Goal: Information Seeking & Learning: Learn about a topic

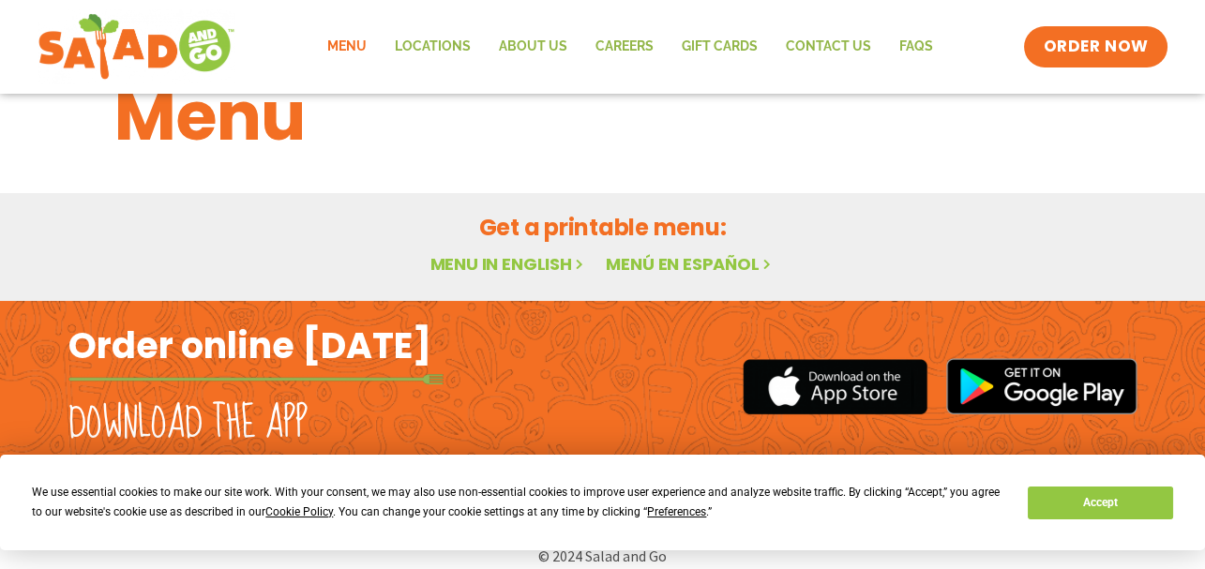
scroll to position [83, 0]
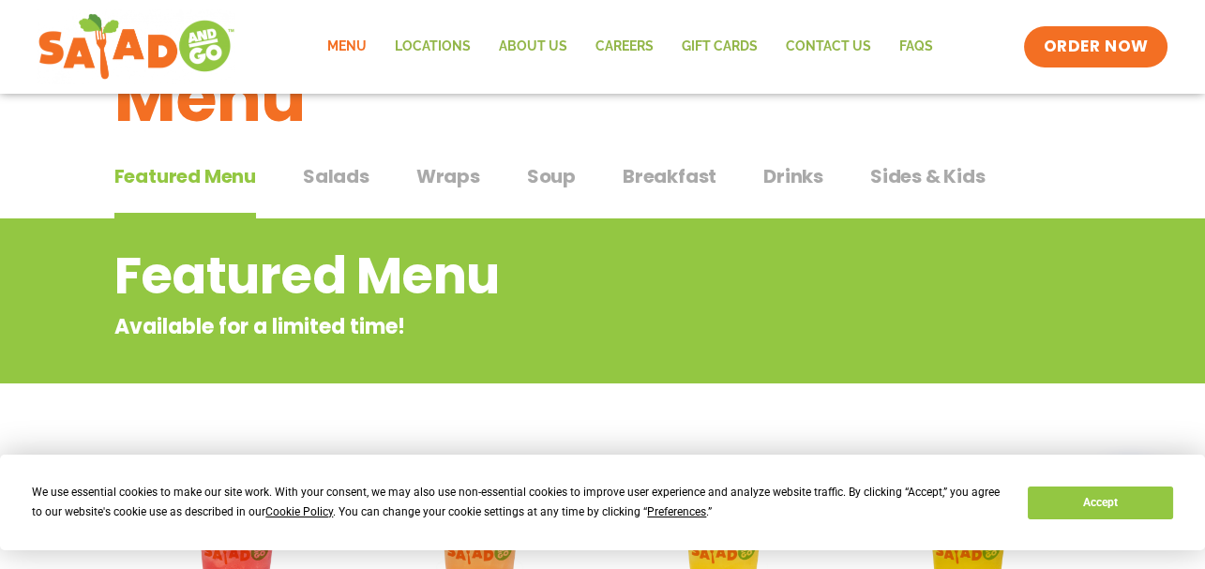
click at [340, 174] on span "Salads" at bounding box center [336, 176] width 67 height 28
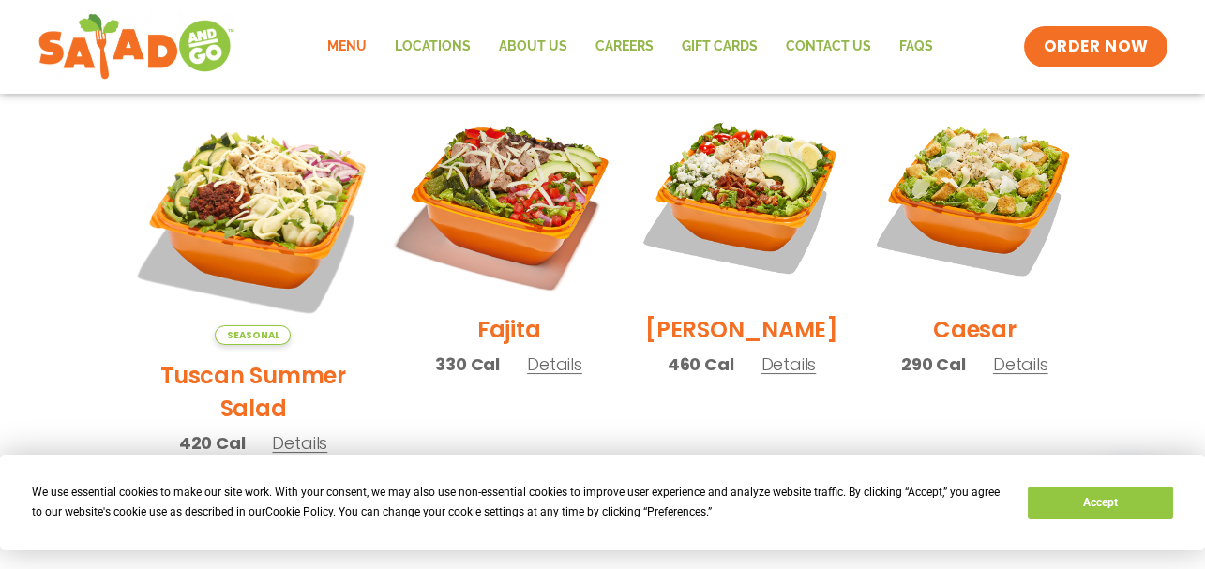
scroll to position [499, 0]
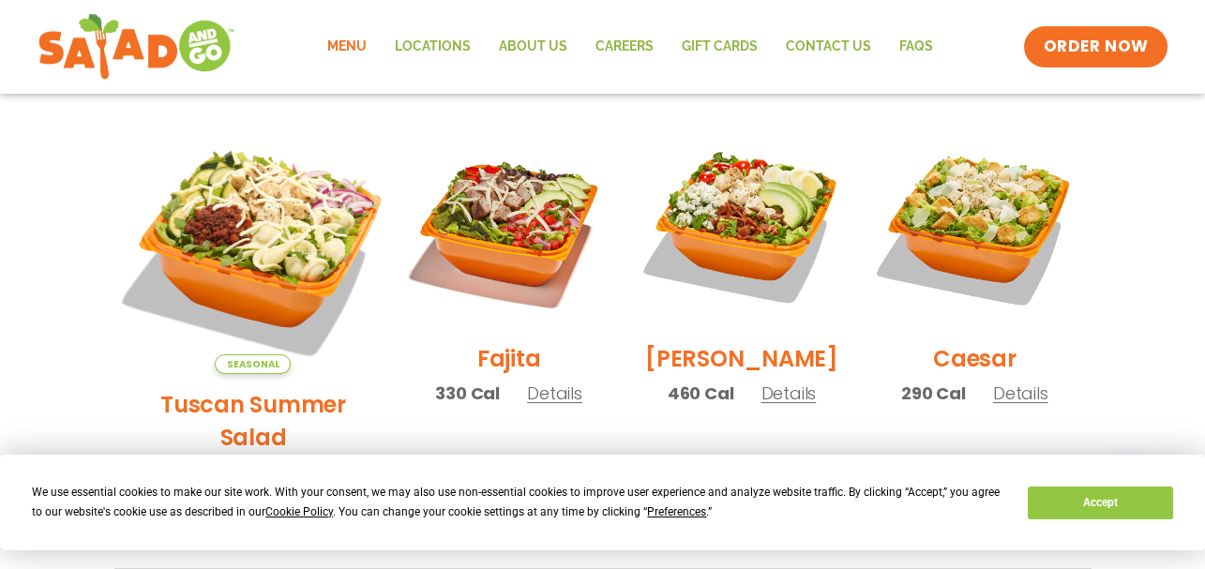
click at [205, 220] on img at bounding box center [253, 249] width 294 height 294
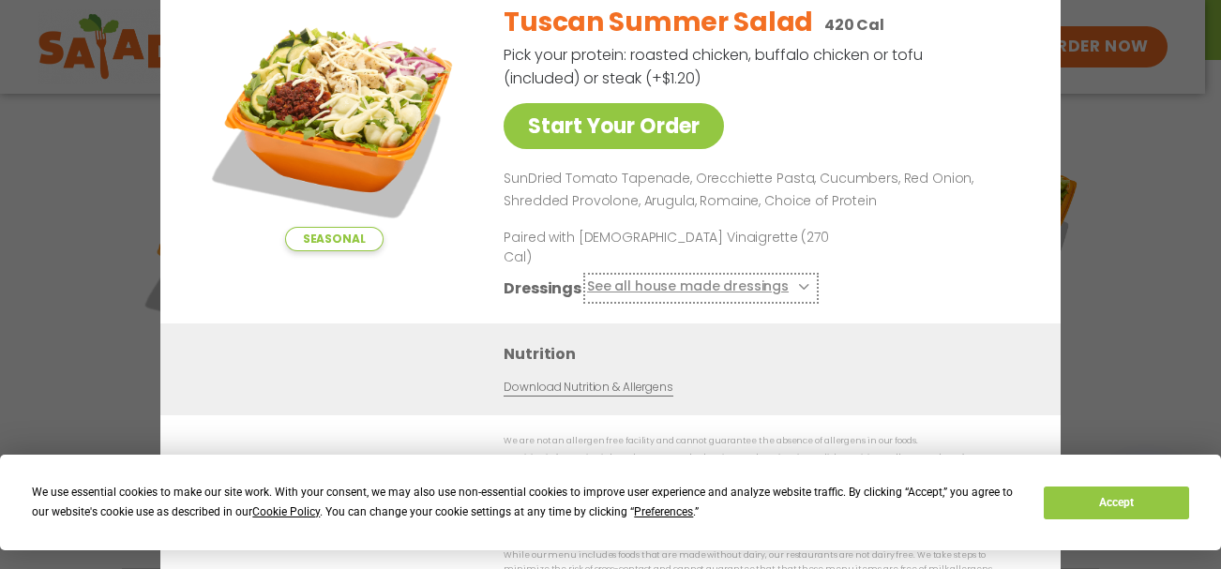
drag, startPoint x: 204, startPoint y: 224, endPoint x: 765, endPoint y: 287, distance: 565.3
click at [765, 287] on button "See all house made dressings" at bounding box center [701, 288] width 228 height 23
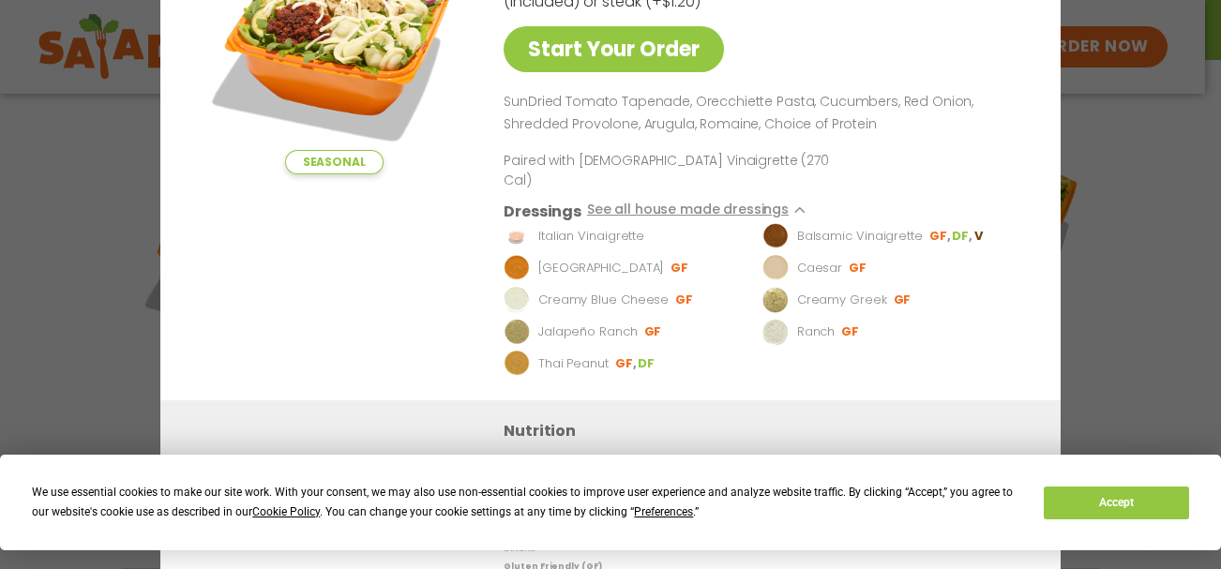
click at [1093, 161] on div "Seasonal Start Your Order Tuscan Summer Salad 420 Cal Pick your protein: roaste…" at bounding box center [610, 284] width 1221 height 569
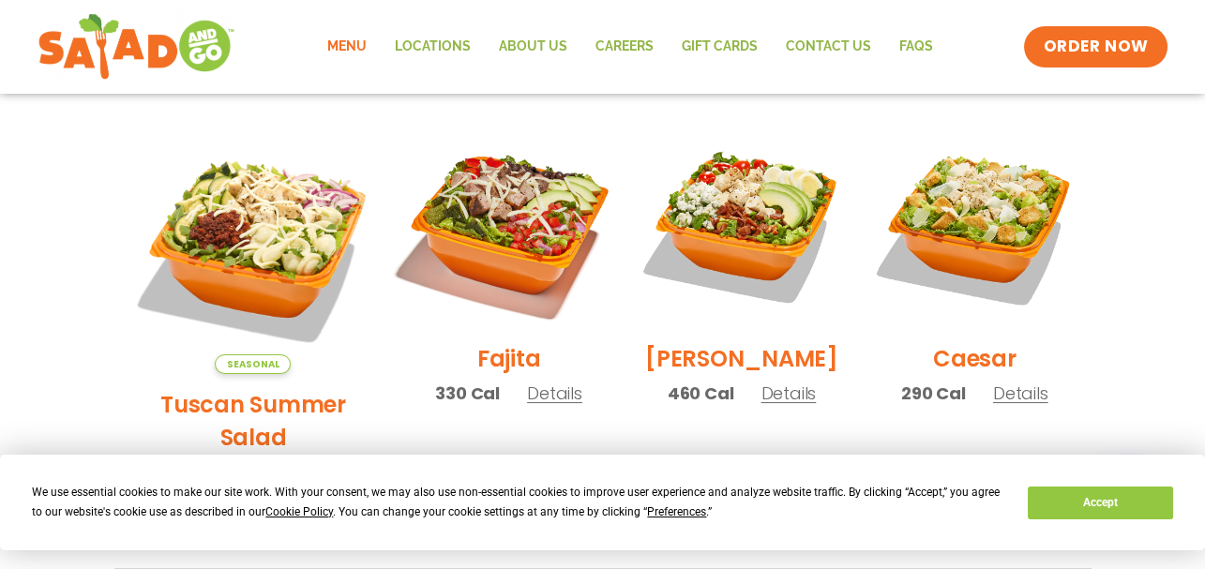
click at [445, 202] on img at bounding box center [508, 226] width 240 height 240
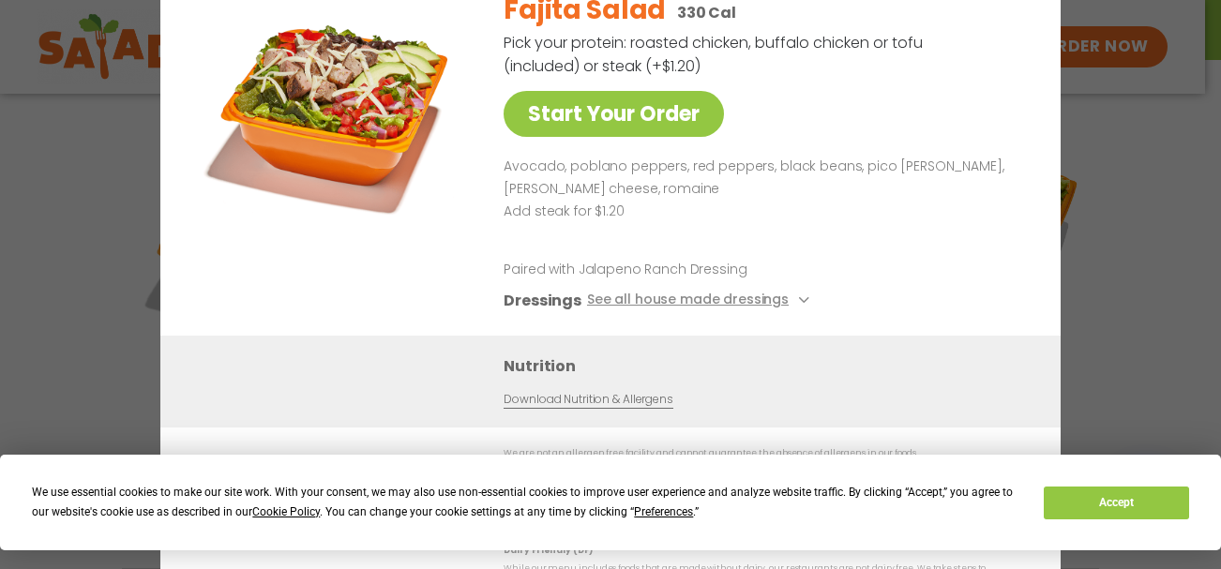
click at [1155, 155] on div "Start Your Order Fajita Salad 330 Cal Pick your protein: roasted chicken, buffa…" at bounding box center [610, 284] width 1221 height 569
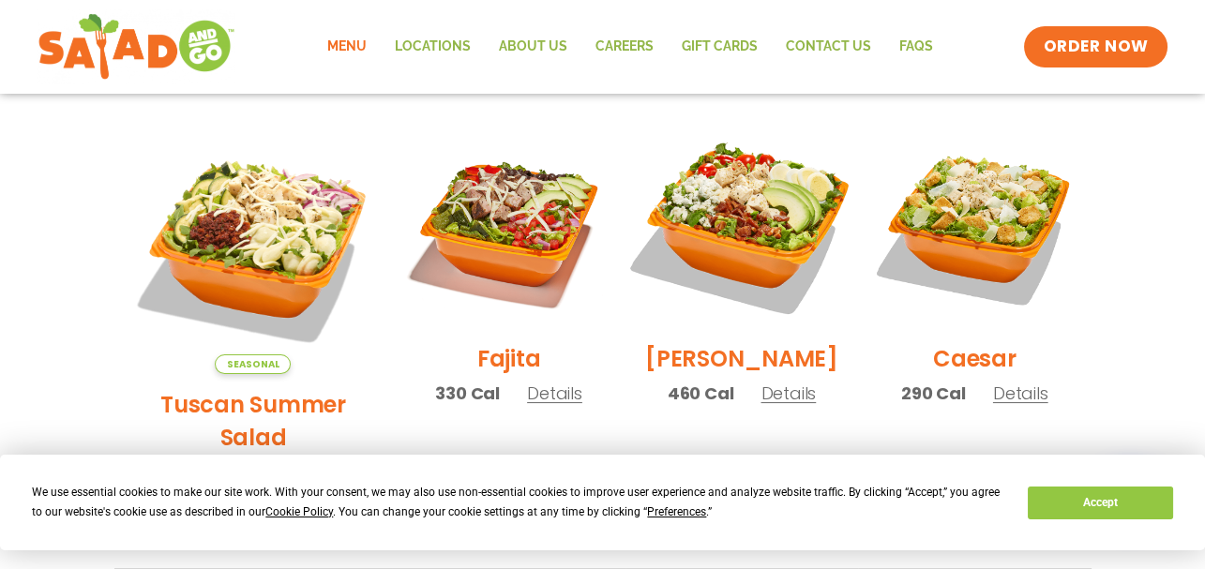
click at [754, 204] on img at bounding box center [742, 226] width 240 height 240
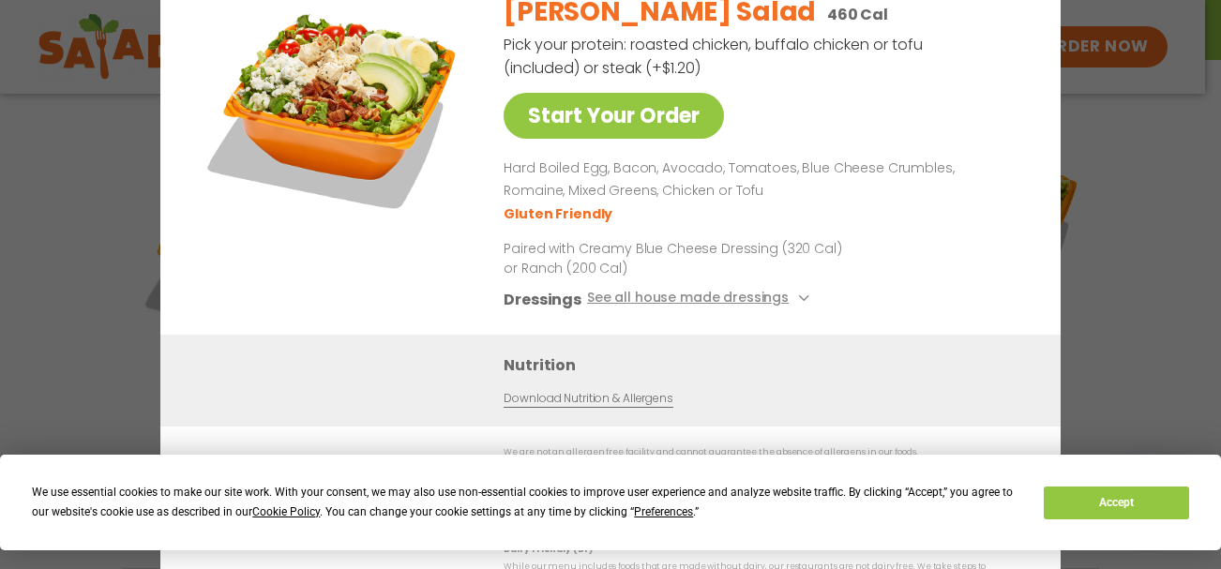
click at [1145, 180] on div "Start Your Order [PERSON_NAME] Salad 460 Cal Pick your protein: roasted chicken…" at bounding box center [610, 284] width 1221 height 569
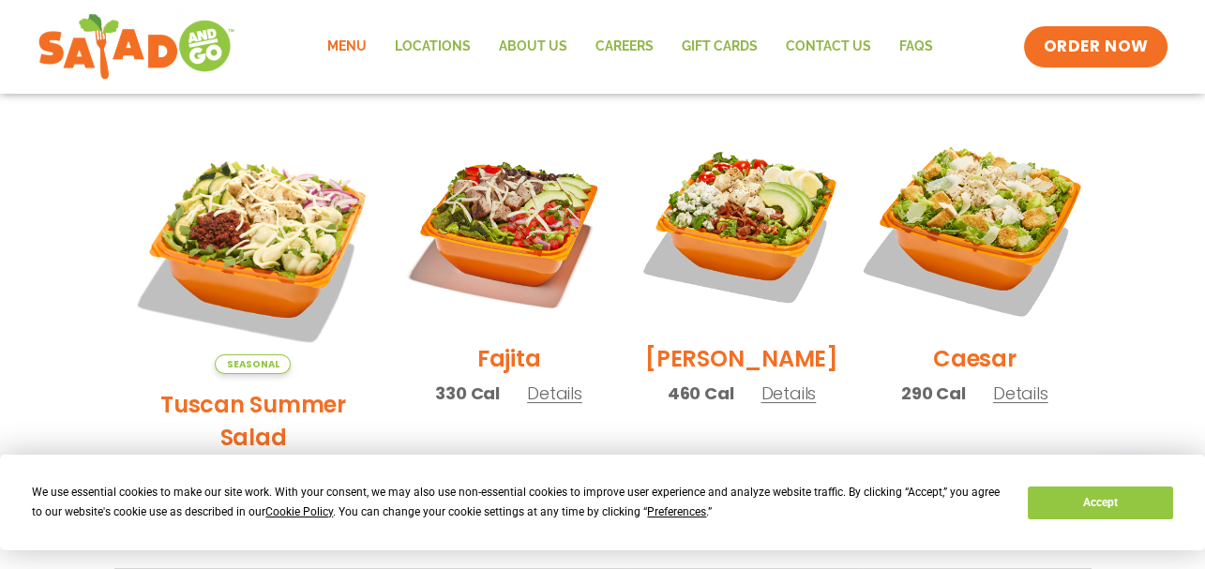
click at [1014, 195] on img at bounding box center [974, 226] width 240 height 240
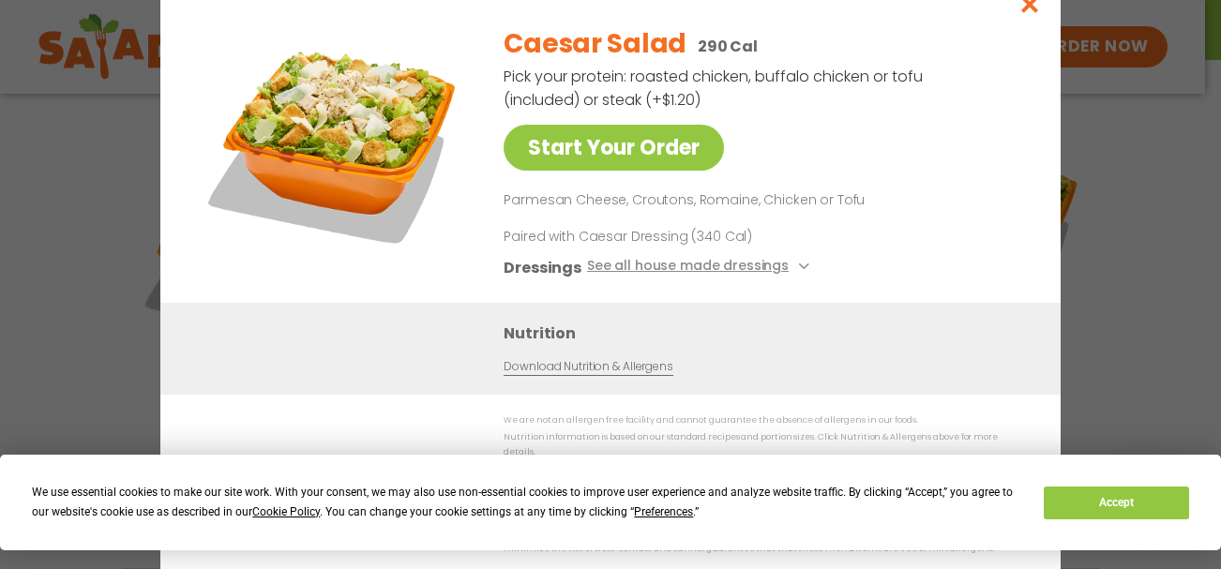
click at [1087, 145] on div "Start Your Order Caesar Salad 290 Cal Pick your protein: roasted chicken, buffa…" at bounding box center [610, 284] width 1221 height 569
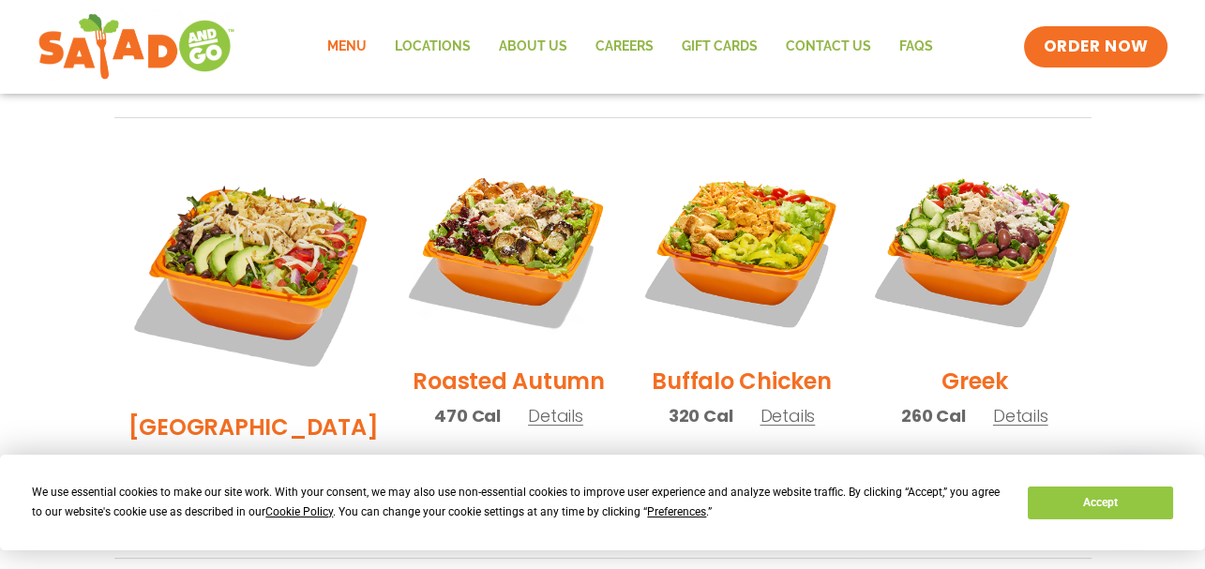
scroll to position [916, 0]
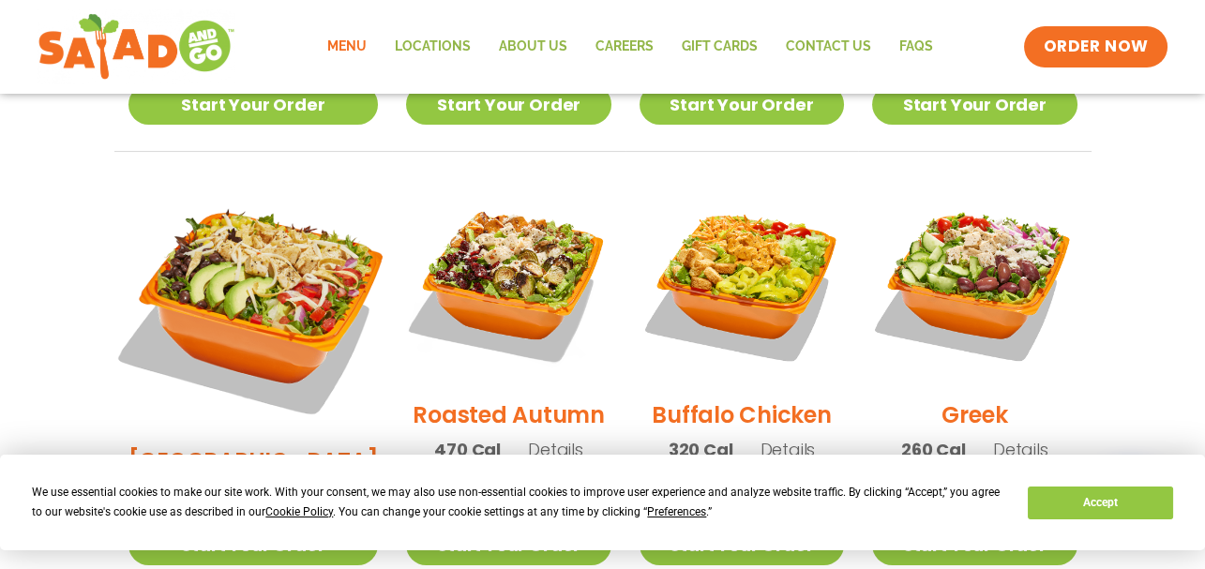
click at [260, 213] on img at bounding box center [253, 306] width 294 height 294
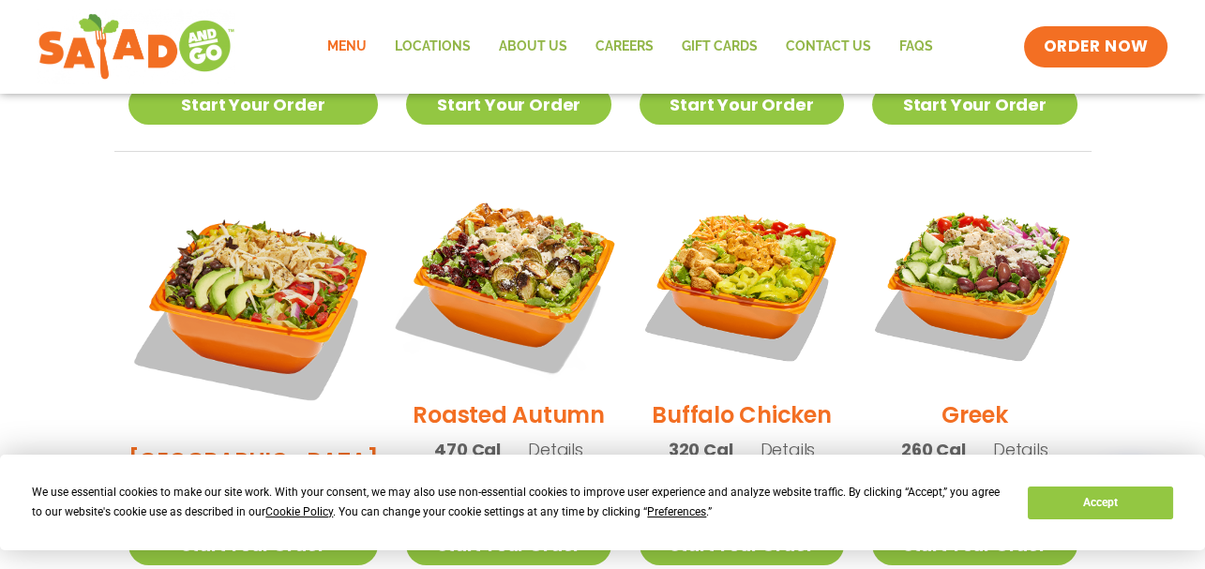
click at [511, 202] on img at bounding box center [508, 282] width 240 height 240
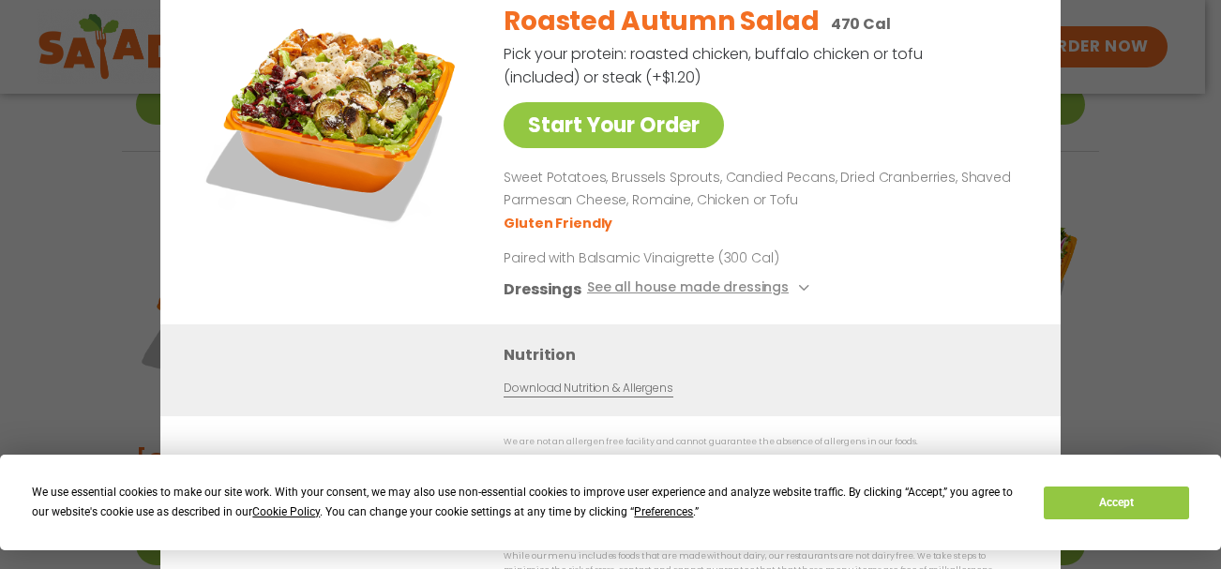
click at [1116, 161] on div "Start Your Order Roasted Autumn Salad 470 Cal Pick your protein: roasted chicke…" at bounding box center [610, 284] width 1221 height 569
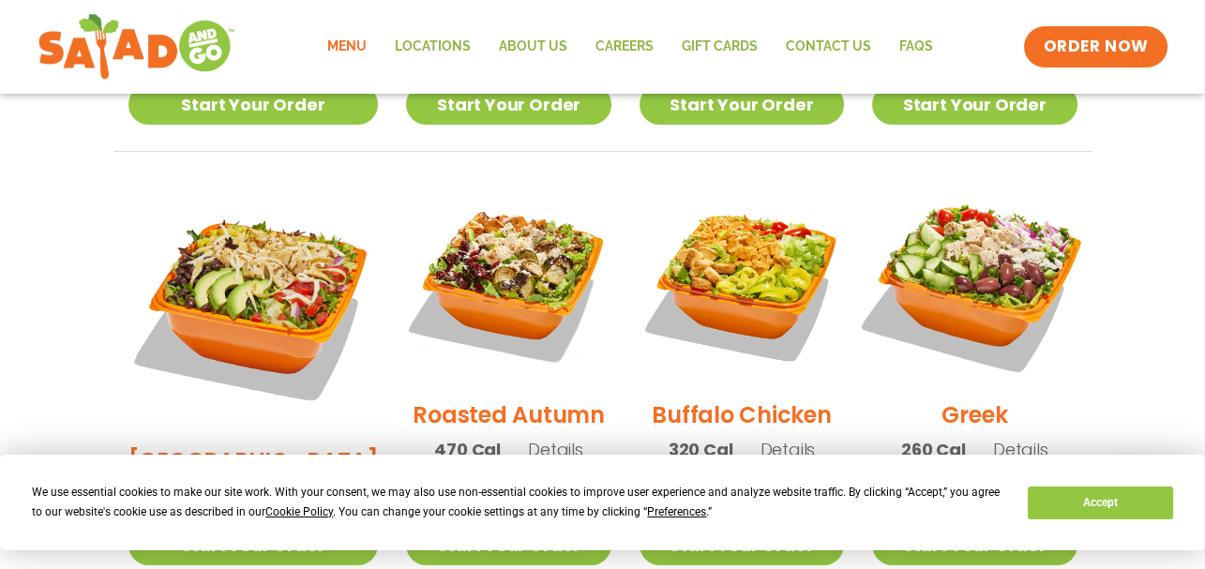
click at [998, 202] on img at bounding box center [974, 282] width 240 height 240
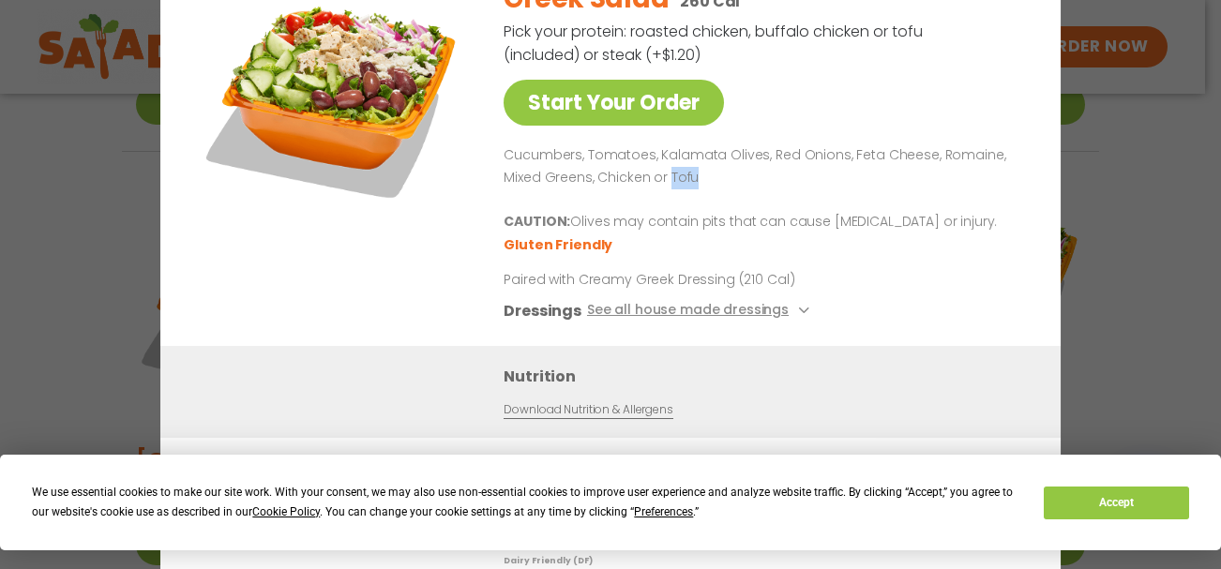
drag, startPoint x: 669, startPoint y: 189, endPoint x: 701, endPoint y: 189, distance: 31.9
click at [701, 189] on p "Cucumbers, Tomatoes, Kalamata Olives, Red Onions, Feta Cheese, Romaine, Mixed G…" at bounding box center [760, 166] width 512 height 45
copy p "Tofu"
click at [1125, 186] on div "Start Your Order Greek Salad 260 Cal Pick your protein: roasted chicken, buffal…" at bounding box center [610, 284] width 1221 height 569
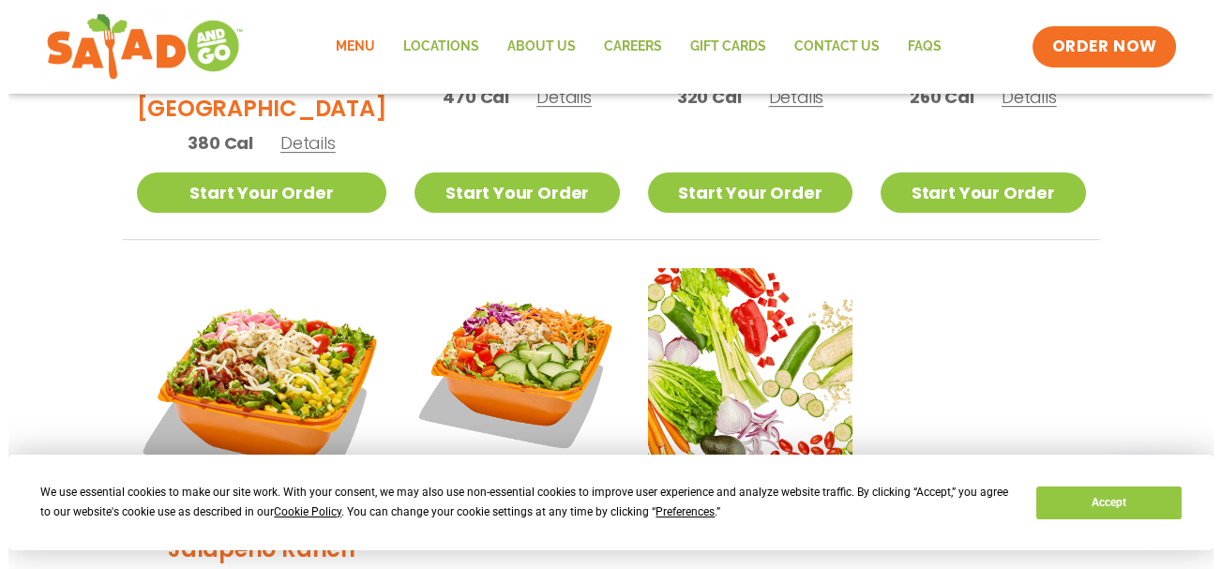
scroll to position [1333, 0]
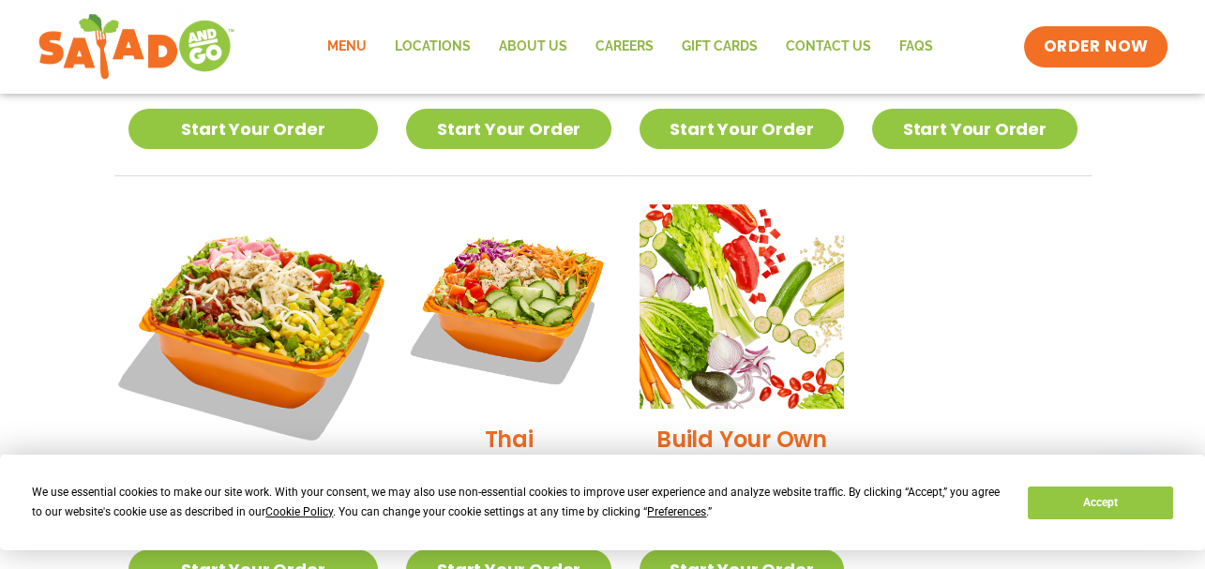
click at [260, 193] on img at bounding box center [253, 330] width 294 height 294
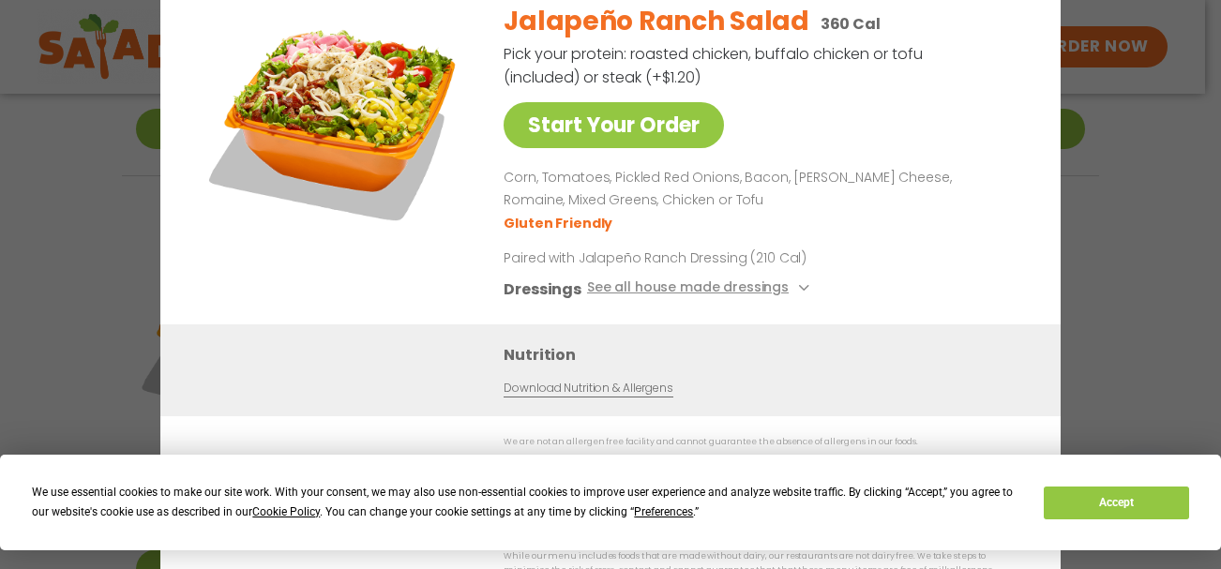
click at [1160, 241] on div "Start Your Order Jalapeño Ranch Salad 360 Cal Pick your protein: roasted chicke…" at bounding box center [610, 284] width 1221 height 569
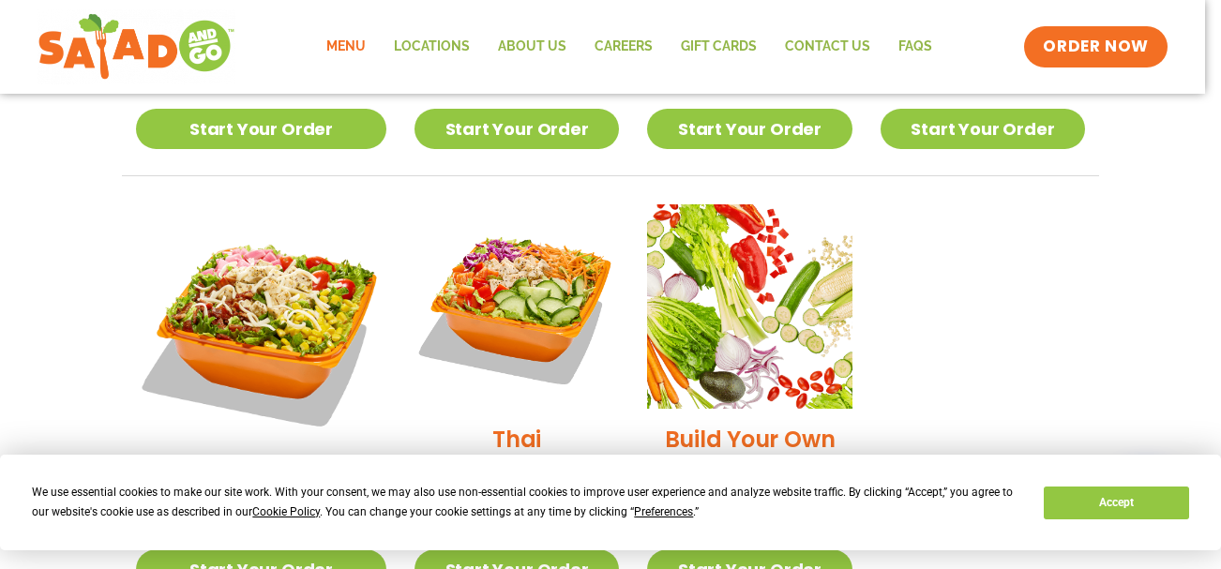
scroll to position [1277, 0]
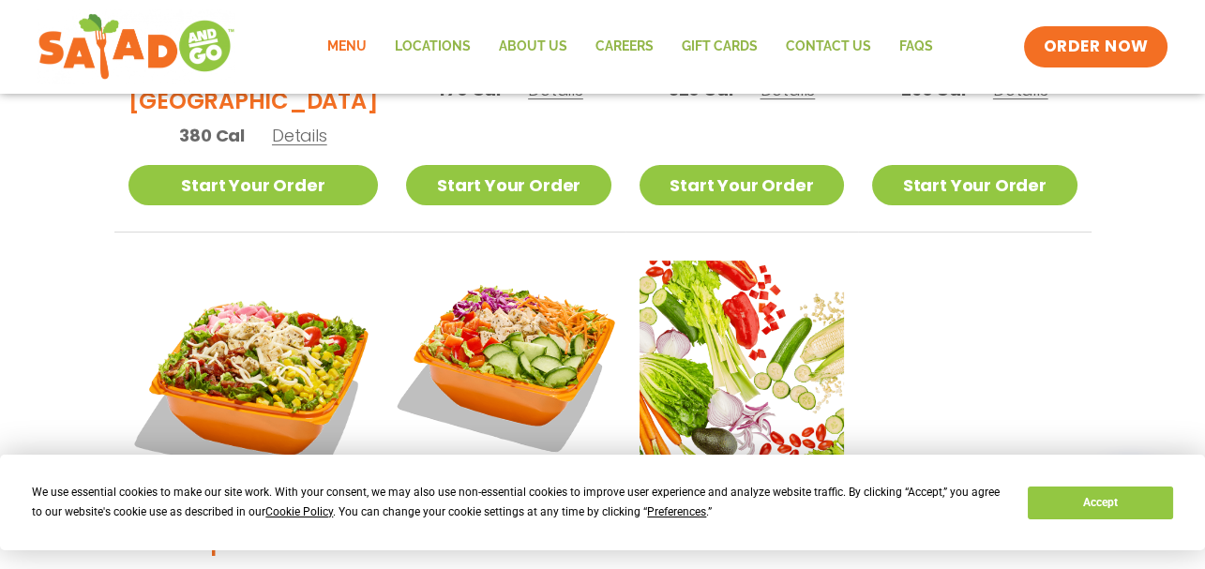
click at [528, 255] on img at bounding box center [508, 363] width 240 height 240
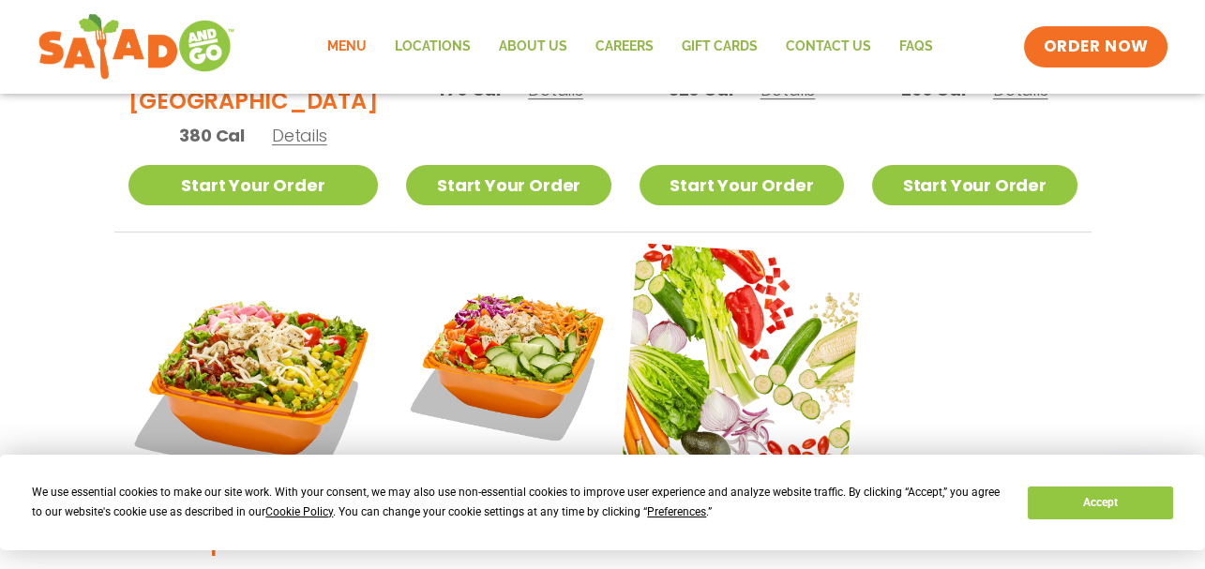
click at [738, 243] on img at bounding box center [742, 363] width 240 height 240
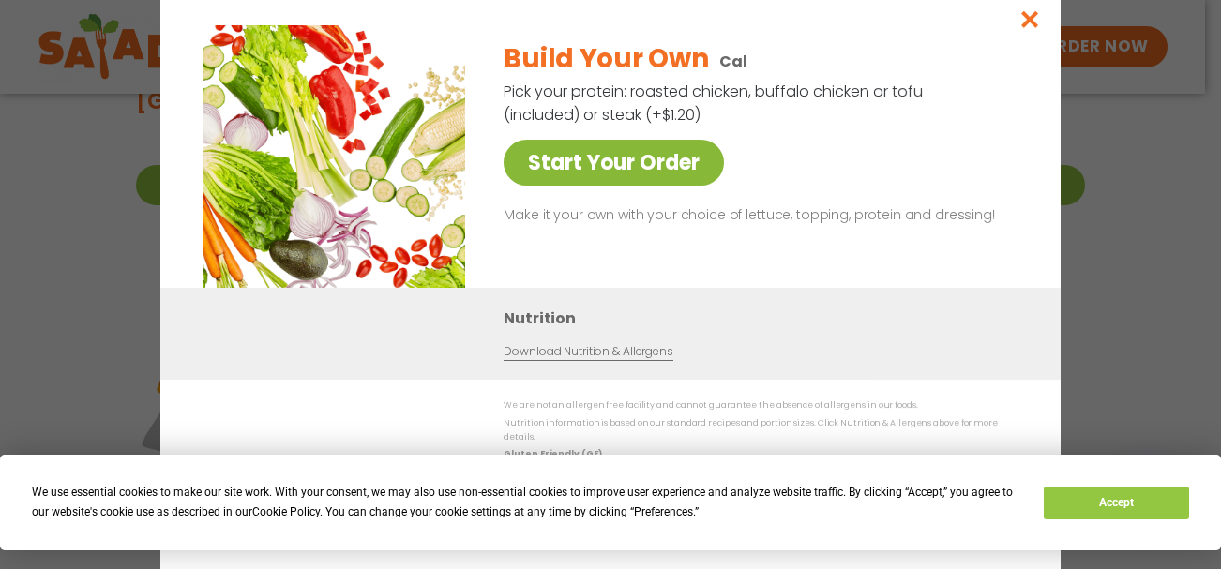
click at [640, 171] on link "Start Your Order" at bounding box center [614, 163] width 220 height 46
